Goal: Information Seeking & Learning: Learn about a topic

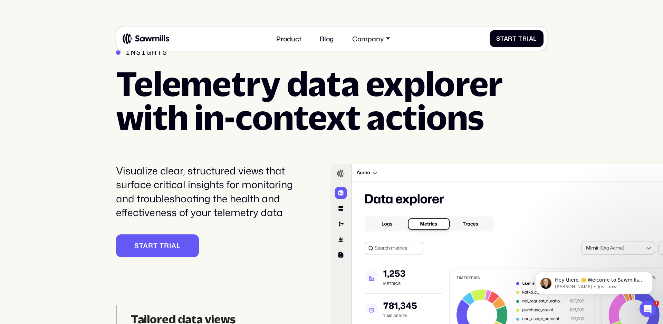
scroll to position [1744, 0]
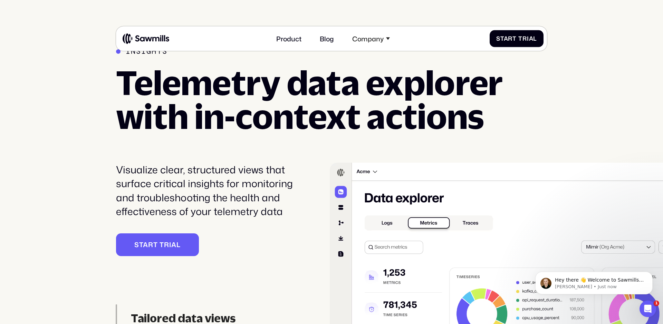
click at [251, 183] on div "Visualize clear, structured views that surface critical insights for monitoring…" at bounding box center [211, 191] width 190 height 56
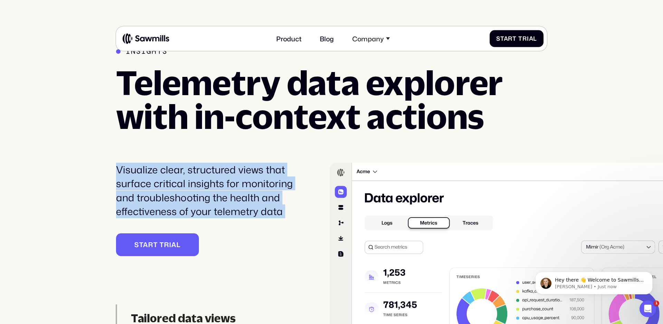
click at [251, 183] on div "Visualize clear, structured views that surface critical insights for monitoring…" at bounding box center [211, 191] width 190 height 56
click at [242, 189] on div "Visualize clear, structured views that surface critical insights for monitoring…" at bounding box center [211, 191] width 190 height 56
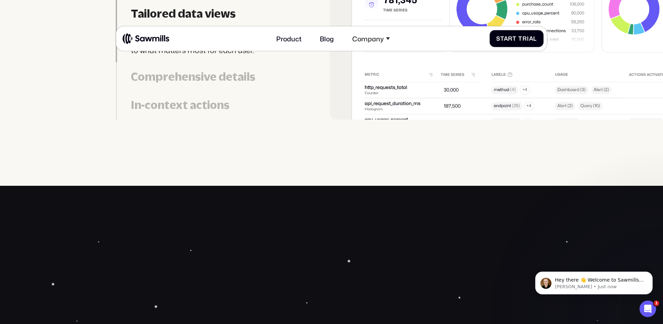
scroll to position [2052, 0]
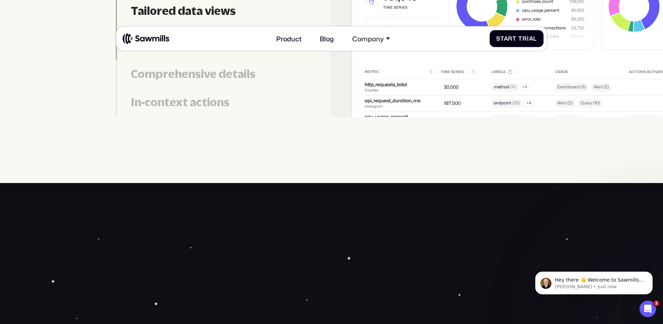
click at [197, 79] on div "Comprehensive details" at bounding box center [219, 74] width 176 height 14
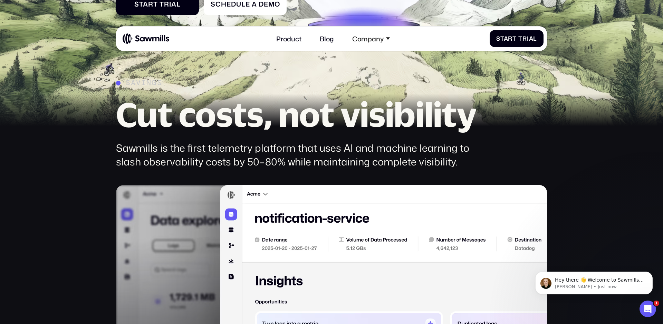
scroll to position [0, 0]
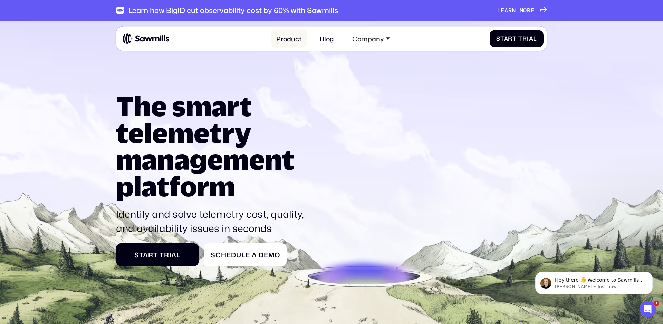
click at [287, 41] on link "Product" at bounding box center [288, 39] width 35 height 18
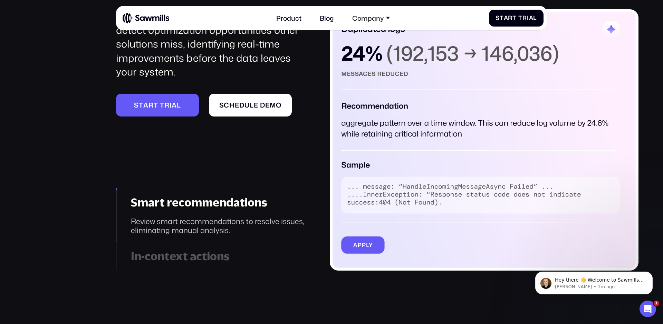
scroll to position [1022, 0]
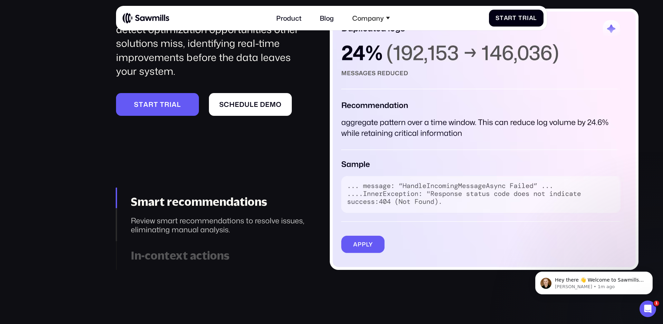
click at [399, 122] on img at bounding box center [484, 140] width 309 height 262
click at [388, 108] on img at bounding box center [484, 140] width 309 height 262
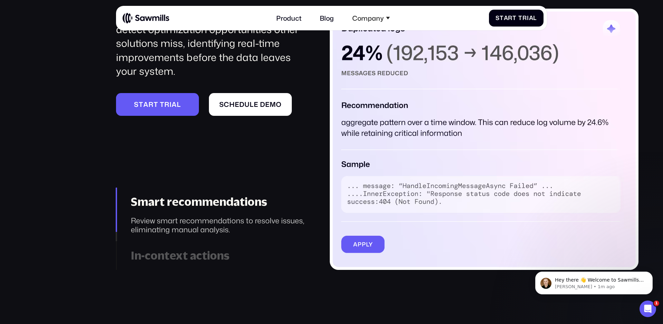
click at [388, 108] on img at bounding box center [484, 140] width 309 height 262
click at [389, 120] on img at bounding box center [484, 140] width 309 height 262
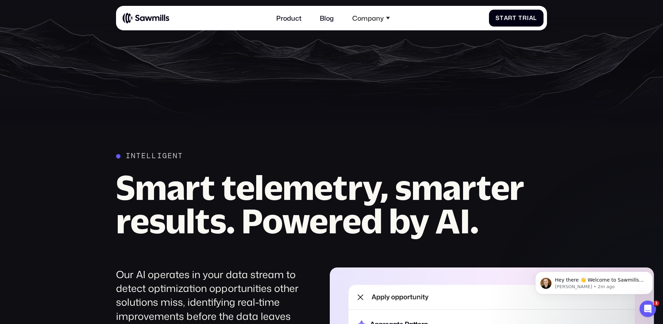
scroll to position [745, 0]
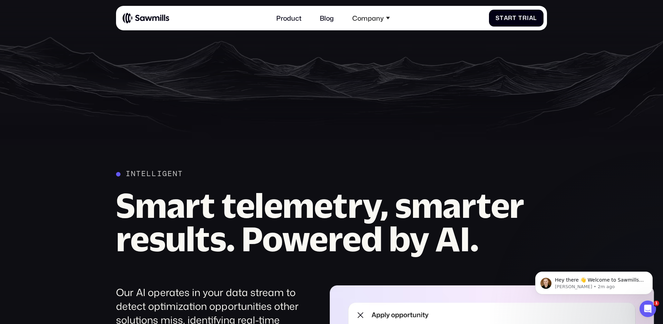
click at [260, 215] on h2 "Smart telemetry, smarter results. Powered by AI." at bounding box center [331, 222] width 431 height 67
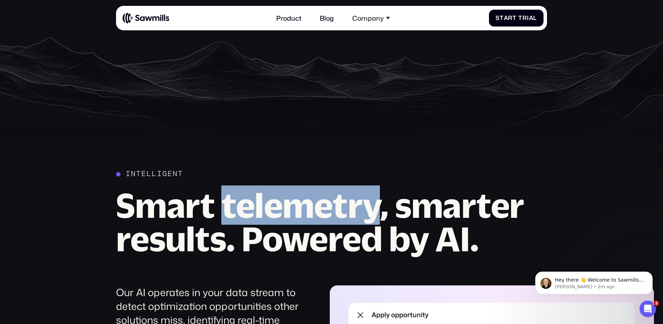
click at [260, 215] on h2 "Smart telemetry, smarter results. Powered by AI." at bounding box center [331, 222] width 431 height 67
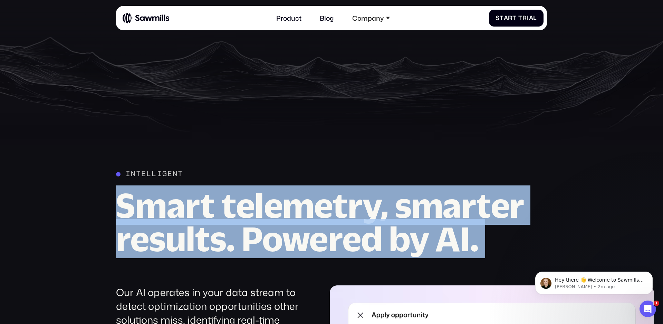
click at [260, 215] on h2 "Smart telemetry, smarter results. Powered by AI." at bounding box center [331, 222] width 431 height 67
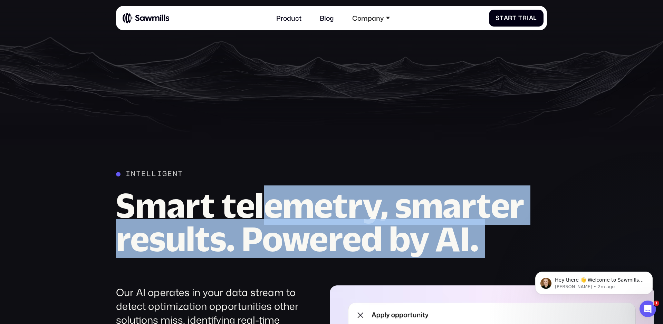
click at [259, 215] on h2 "Smart telemetry, smarter results. Powered by AI." at bounding box center [331, 222] width 431 height 67
click at [280, 216] on h2 "Smart telemetry, smarter results. Powered by AI." at bounding box center [331, 222] width 431 height 67
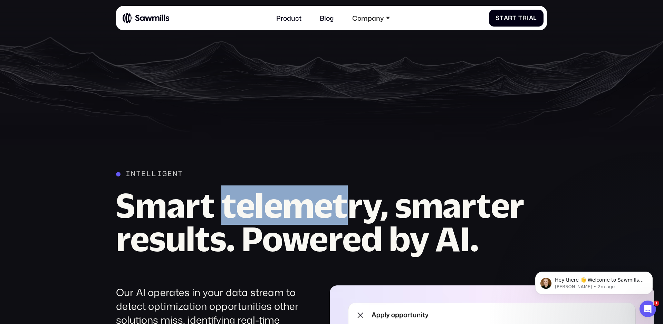
drag, startPoint x: 222, startPoint y: 213, endPoint x: 344, endPoint y: 213, distance: 121.8
click at [344, 213] on h2 "Smart telemetry, smarter results. Powered by AI." at bounding box center [331, 222] width 431 height 67
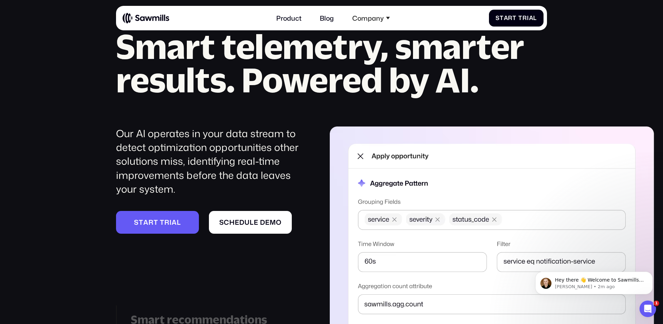
scroll to position [906, 0]
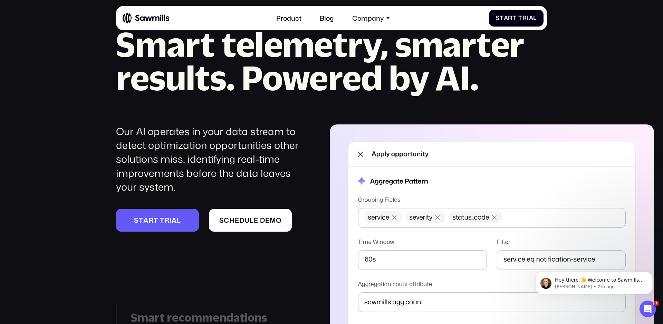
click at [131, 148] on div "Our AI operates in your data stream to detect optimization opportunities other …" at bounding box center [211, 160] width 190 height 70
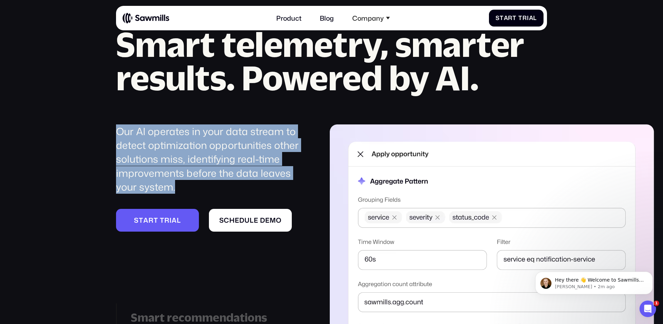
click at [131, 148] on div "Our AI operates in your data stream to detect optimization opportunities other …" at bounding box center [211, 160] width 190 height 70
click at [144, 139] on div "Our AI operates in your data stream to detect optimization opportunities other …" at bounding box center [211, 160] width 190 height 70
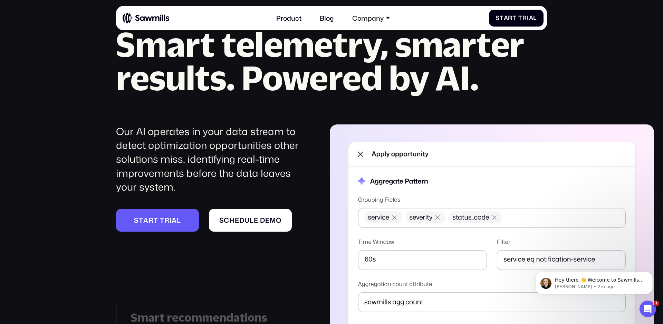
click at [144, 139] on div "Our AI operates in your data stream to detect optimization opportunities other …" at bounding box center [211, 160] width 190 height 70
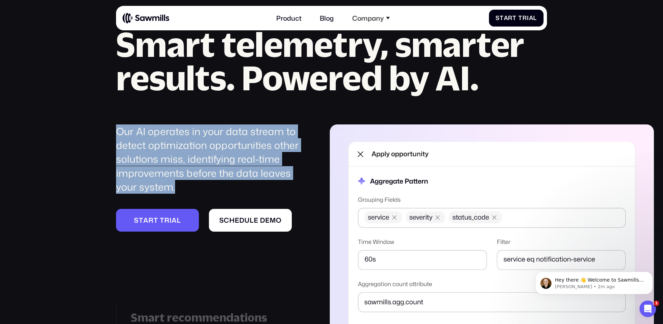
click at [144, 139] on div "Our AI operates in your data stream to detect optimization opportunities other …" at bounding box center [211, 160] width 190 height 70
click at [162, 134] on div "Our AI operates in your data stream to detect optimization opportunities other …" at bounding box center [211, 160] width 190 height 70
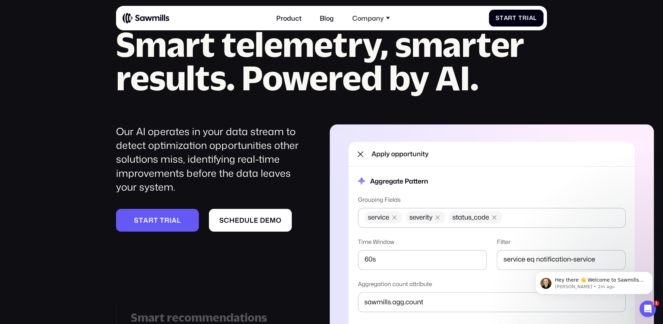
click at [162, 134] on div "Our AI operates in your data stream to detect optimization opportunities other …" at bounding box center [211, 160] width 190 height 70
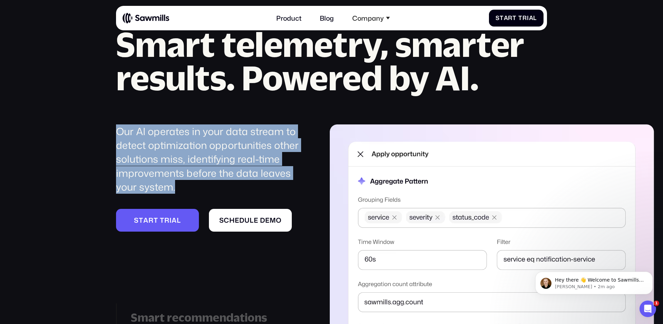
click at [162, 134] on div "Our AI operates in your data stream to detect optimization opportunities other …" at bounding box center [211, 160] width 190 height 70
click at [176, 135] on div "Our AI operates in your data stream to detect optimization opportunities other …" at bounding box center [211, 160] width 190 height 70
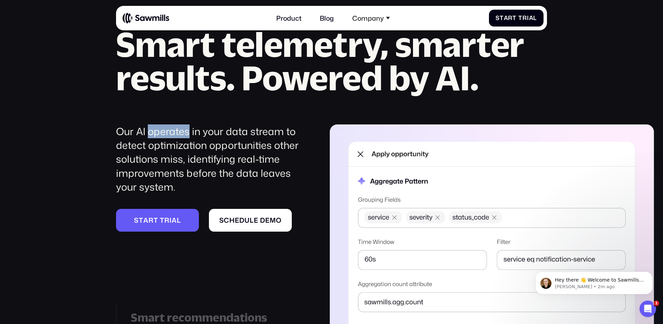
click at [176, 135] on div "Our AI operates in your data stream to detect optimization opportunities other …" at bounding box center [211, 160] width 190 height 70
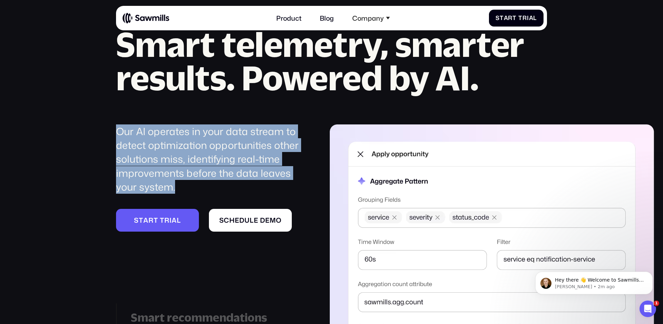
click at [176, 135] on div "Our AI operates in your data stream to detect optimization opportunities other …" at bounding box center [211, 160] width 190 height 70
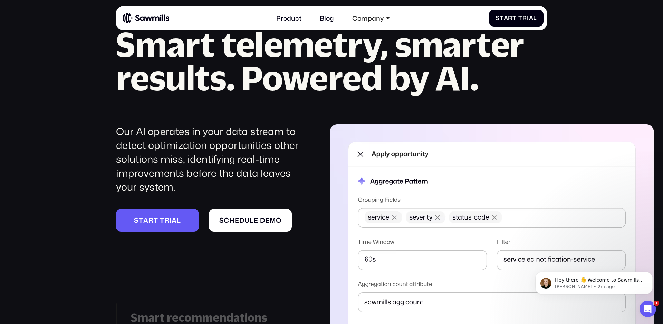
click at [187, 48] on h2 "Smart telemetry, smarter results. Powered by AI." at bounding box center [331, 61] width 431 height 67
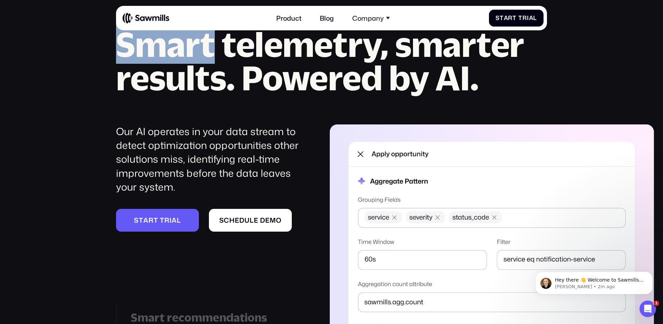
click at [187, 48] on h2 "Smart telemetry, smarter results. Powered by AI." at bounding box center [331, 61] width 431 height 67
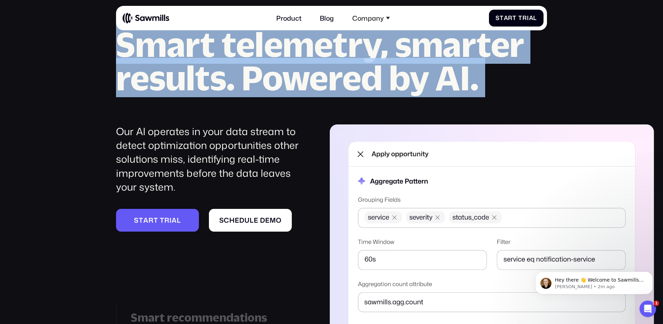
click at [187, 48] on h2 "Smart telemetry, smarter results. Powered by AI." at bounding box center [331, 61] width 431 height 67
click at [183, 104] on div "Intelligent Smart telemetry, smarter results. Powered by AI. Our AI operates in…" at bounding box center [331, 198] width 431 height 378
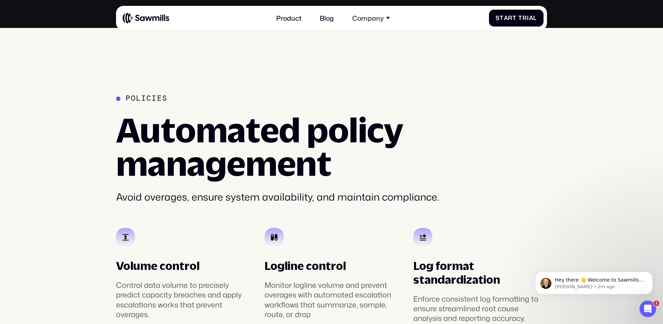
scroll to position [1374, 0]
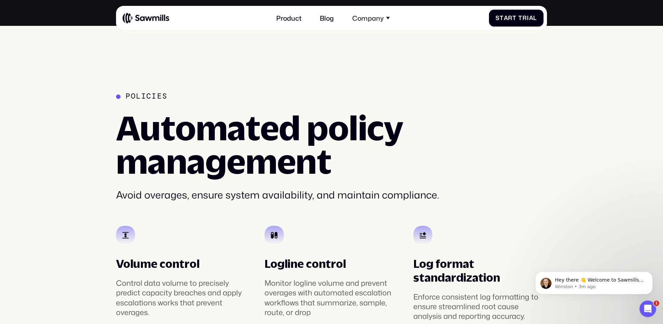
click at [306, 136] on h2 "Automated policy management" at bounding box center [331, 144] width 431 height 67
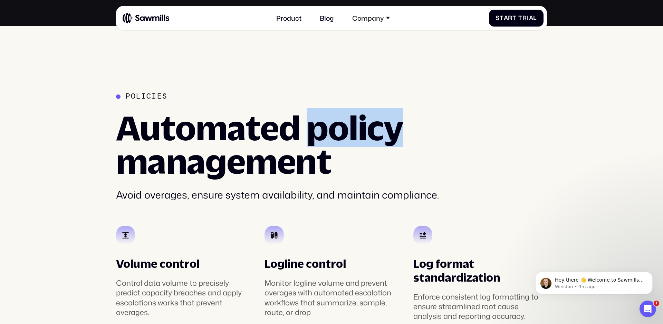
click at [306, 136] on h2 "Automated policy management" at bounding box center [331, 144] width 431 height 67
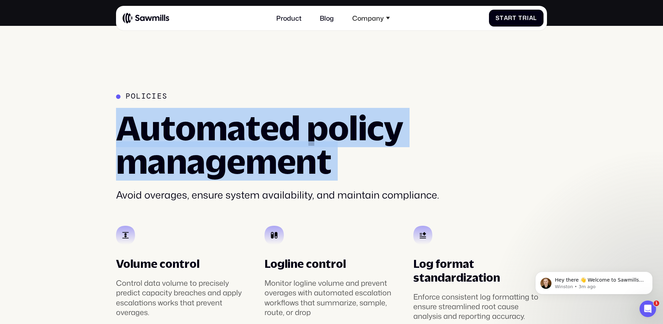
click at [278, 138] on h2 "Automated policy management" at bounding box center [331, 144] width 431 height 67
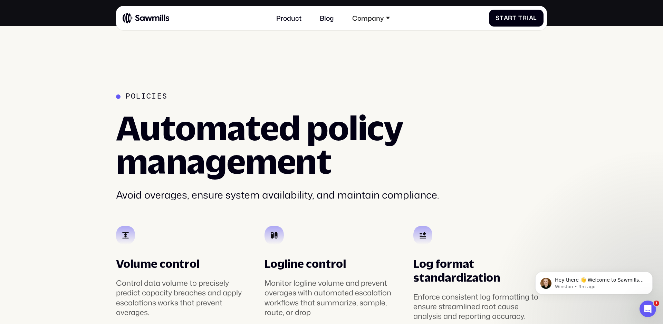
click at [245, 138] on h2 "Automated policy management" at bounding box center [331, 144] width 431 height 67
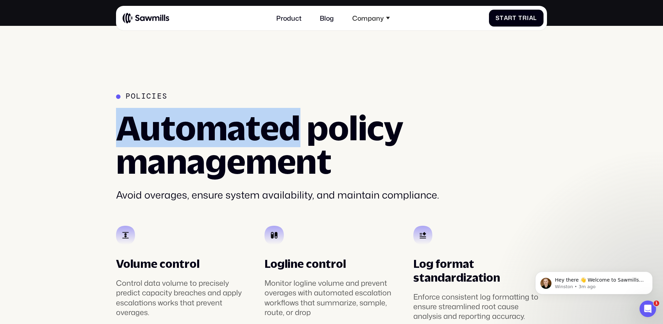
click at [245, 138] on h2 "Automated policy management" at bounding box center [331, 144] width 431 height 67
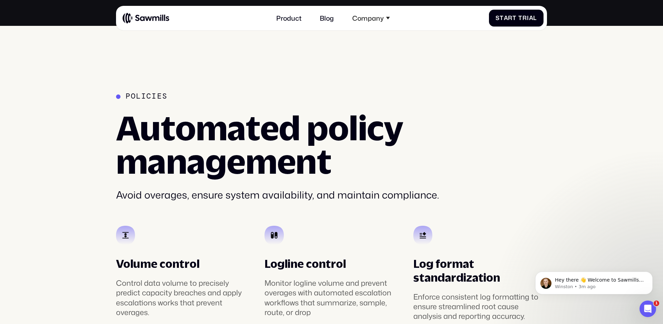
click at [211, 138] on h2 "Automated policy management" at bounding box center [331, 144] width 431 height 67
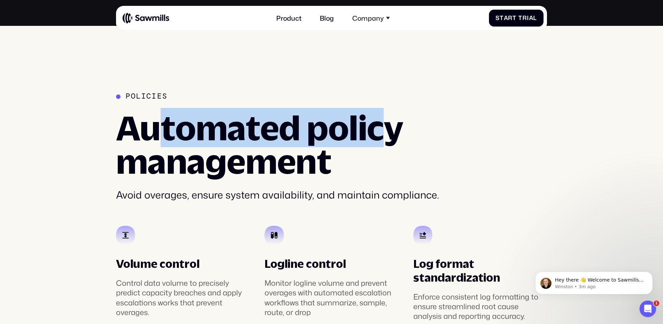
drag, startPoint x: 159, startPoint y: 134, endPoint x: 381, endPoint y: 133, distance: 221.2
click at [381, 133] on h2 "Automated policy management" at bounding box center [331, 144] width 431 height 67
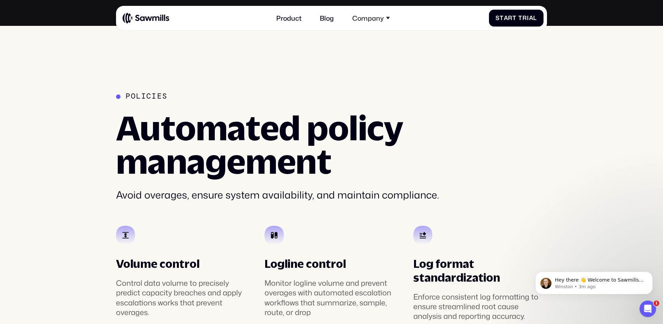
click at [203, 157] on h2 "Automated policy management" at bounding box center [331, 144] width 431 height 67
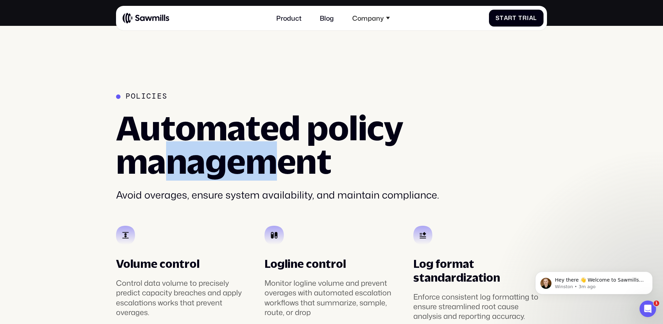
drag, startPoint x: 166, startPoint y: 168, endPoint x: 282, endPoint y: 172, distance: 116.0
click at [282, 172] on h2 "Automated policy management" at bounding box center [331, 144] width 431 height 67
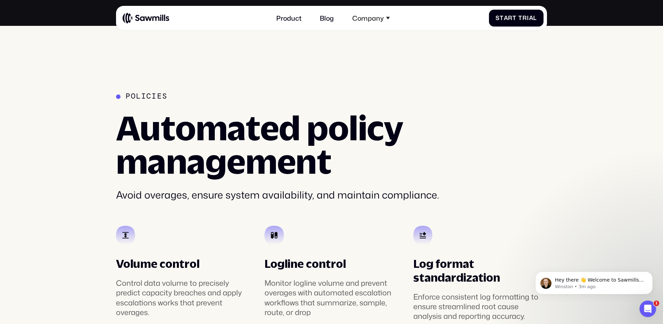
click at [331, 171] on h2 "Automated policy management" at bounding box center [331, 144] width 431 height 67
click at [184, 156] on h2 "Automated policy management" at bounding box center [331, 144] width 431 height 67
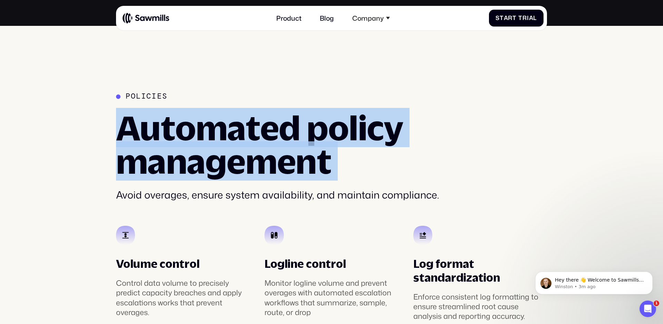
click at [184, 156] on h2 "Automated policy management" at bounding box center [331, 144] width 431 height 67
click at [181, 152] on h2 "Automated policy management" at bounding box center [331, 144] width 431 height 67
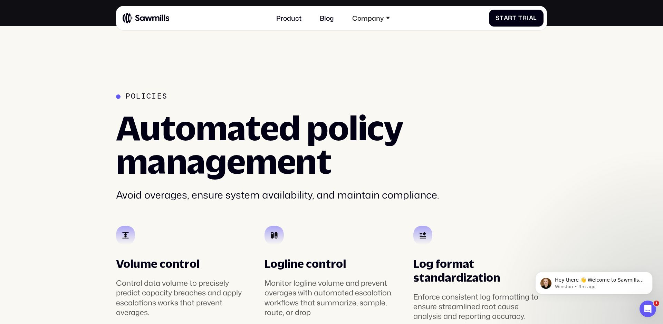
click at [181, 152] on h2 "Automated policy management" at bounding box center [331, 144] width 431 height 67
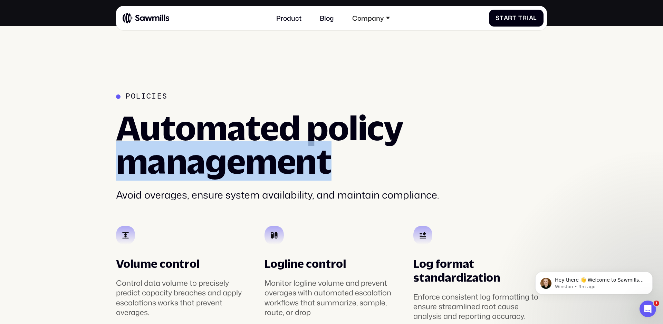
click at [181, 152] on h2 "Automated policy management" at bounding box center [331, 144] width 431 height 67
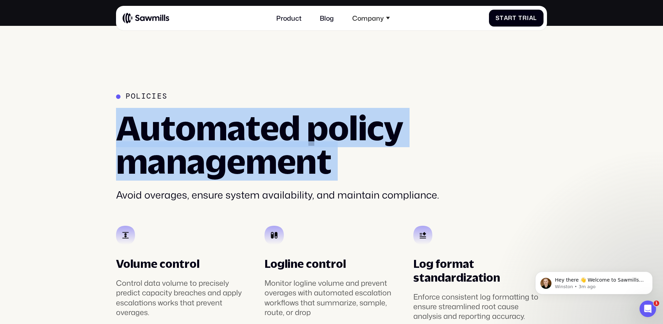
click at [199, 153] on h2 "Automated policy management" at bounding box center [331, 144] width 431 height 67
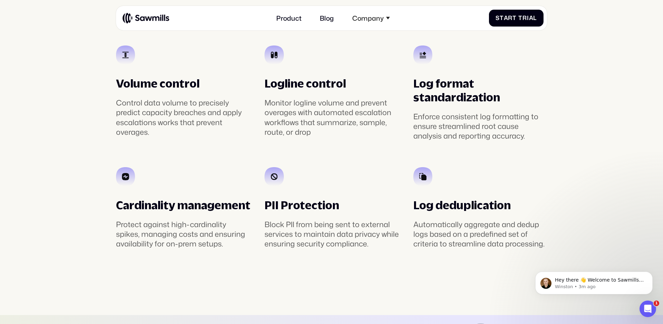
scroll to position [1556, 0]
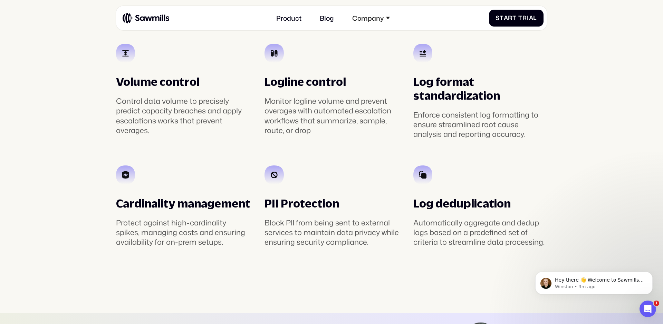
click at [317, 107] on div "Monitor logline volume and prevent overages with automated escalation workflows…" at bounding box center [331, 115] width 134 height 39
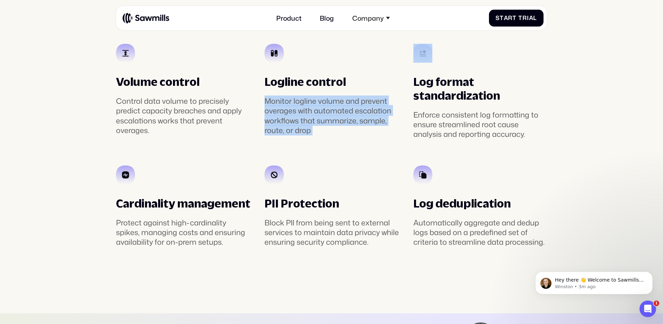
click at [317, 107] on div "Monitor logline volume and prevent overages with automated escalation workflows…" at bounding box center [331, 115] width 134 height 39
click at [301, 104] on div "Monitor logline volume and prevent overages with automated escalation workflows…" at bounding box center [331, 115] width 134 height 39
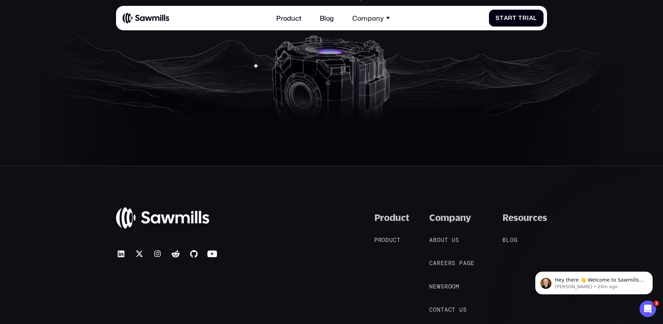
scroll to position [3409, 0]
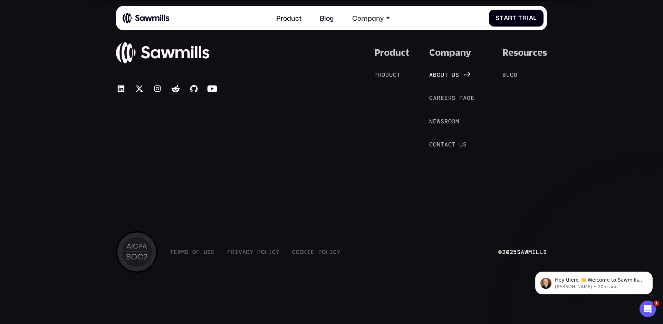
click at [450, 76] on span at bounding box center [450, 74] width 4 height 7
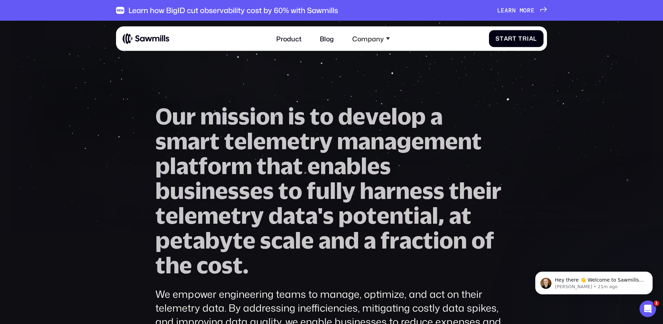
click at [350, 143] on span "m" at bounding box center [347, 140] width 21 height 25
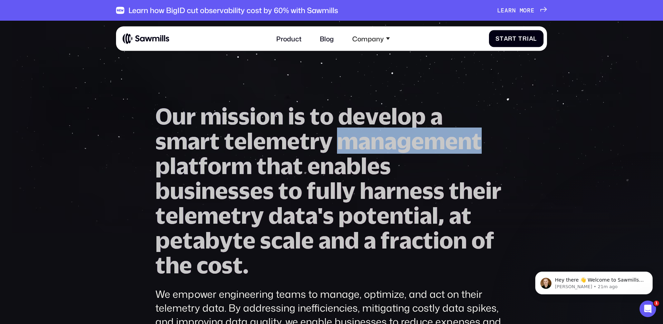
click at [350, 143] on span "m" at bounding box center [347, 140] width 21 height 25
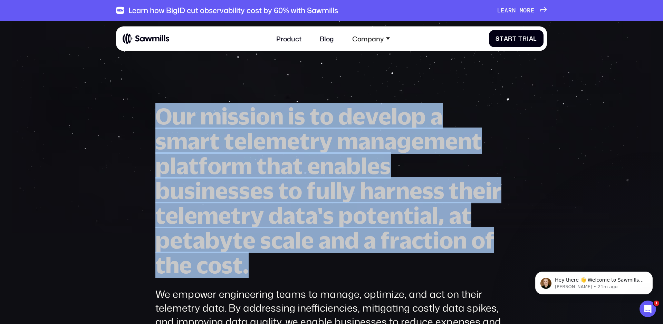
click at [350, 143] on span "m" at bounding box center [347, 140] width 21 height 25
click at [324, 165] on span "n" at bounding box center [327, 165] width 14 height 25
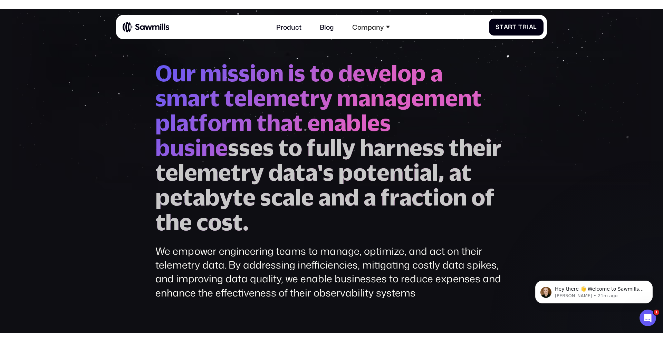
scroll to position [25, 0]
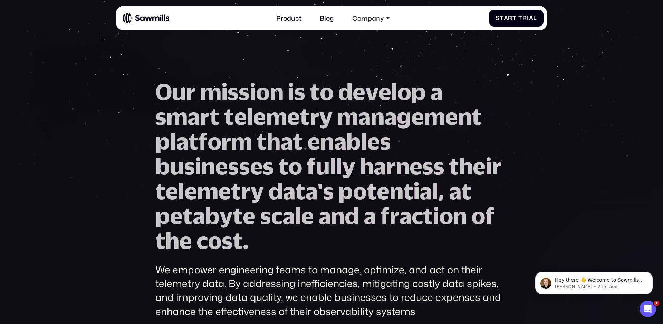
click at [320, 173] on span "u" at bounding box center [322, 166] width 14 height 25
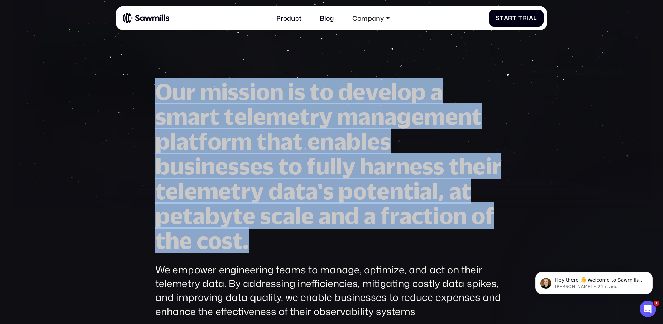
click at [320, 173] on span "u" at bounding box center [322, 166] width 14 height 25
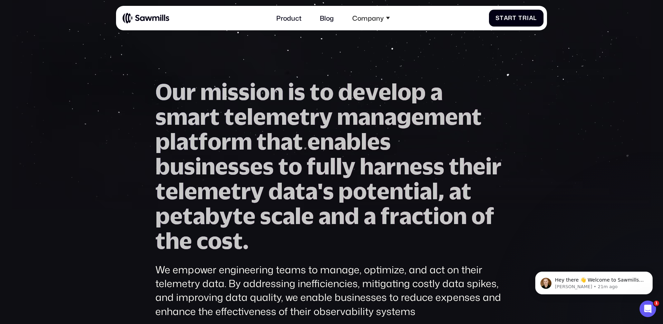
click at [285, 148] on span "a" at bounding box center [286, 141] width 12 height 25
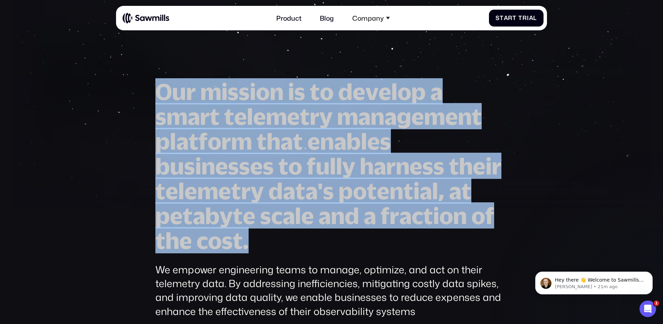
click at [285, 148] on span "a" at bounding box center [286, 141] width 12 height 25
click at [257, 142] on span "t" at bounding box center [261, 141] width 10 height 25
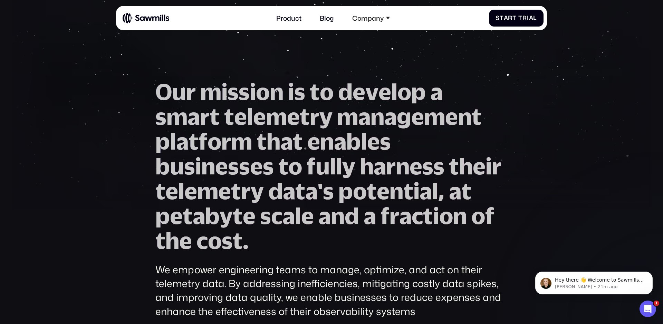
click at [253, 143] on h1 "O u r m i s s i o n i s t o d e v e l o p a s m a r t t e l e m e t r y m a n a…" at bounding box center [331, 166] width 352 height 174
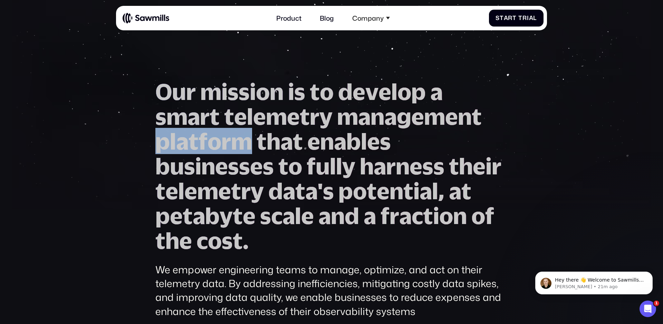
click at [253, 143] on h1 "O u r m i s s i o n i s t o d e v e l o p a s m a r t t e l e m e t r y m a n a…" at bounding box center [331, 166] width 352 height 174
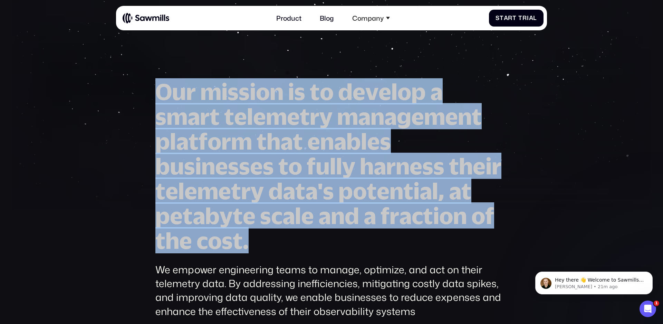
click at [252, 149] on h1 "O u r m i s s i o n i s t o d e v e l o p a s m a r t t e l e m e t r y m a n a…" at bounding box center [331, 166] width 352 height 174
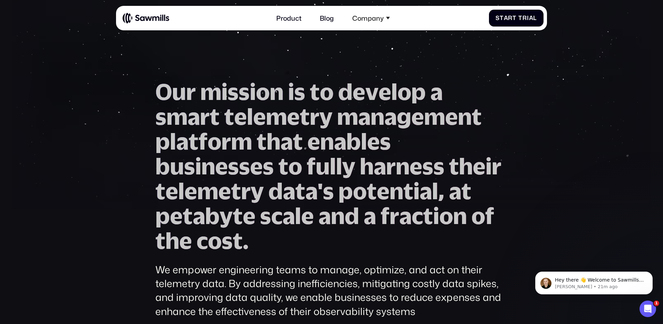
click at [252, 141] on span "m" at bounding box center [241, 141] width 21 height 25
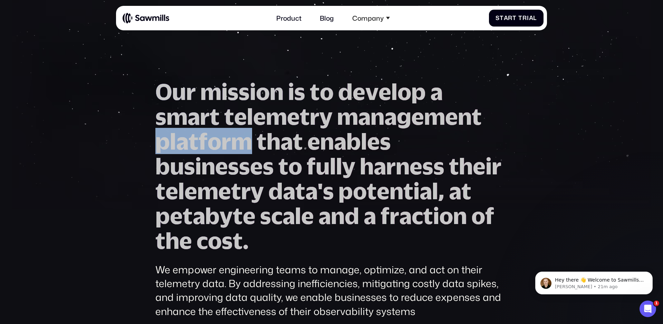
click at [252, 141] on span "m" at bounding box center [241, 141] width 21 height 25
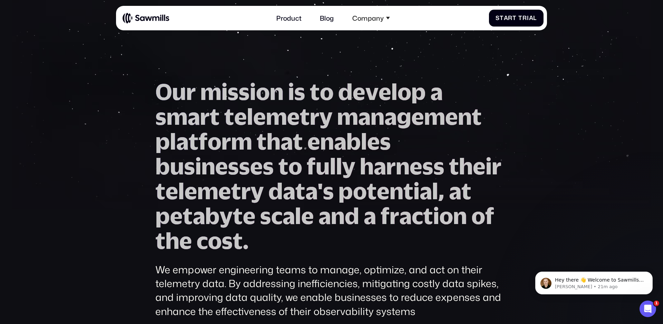
click at [256, 141] on h1 "O u r m i s s i o n i s t o d e v e l o p a s m a r t t e l e m e t r y m a n a…" at bounding box center [331, 166] width 352 height 174
